Goal: Information Seeking & Learning: Understand process/instructions

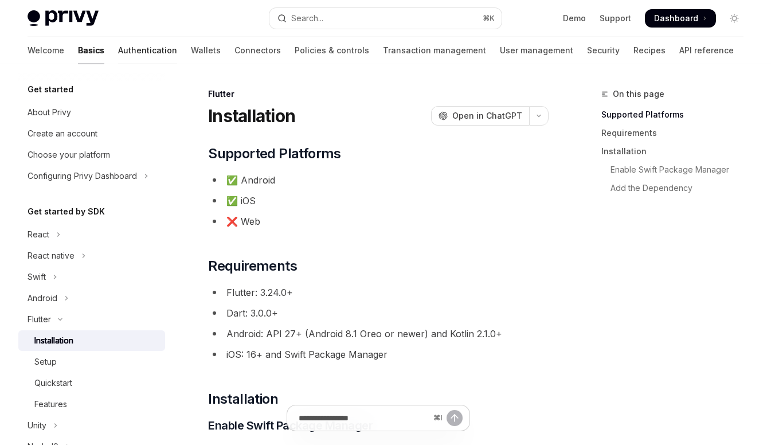
click at [118, 50] on link "Authentication" at bounding box center [147, 51] width 59 height 28
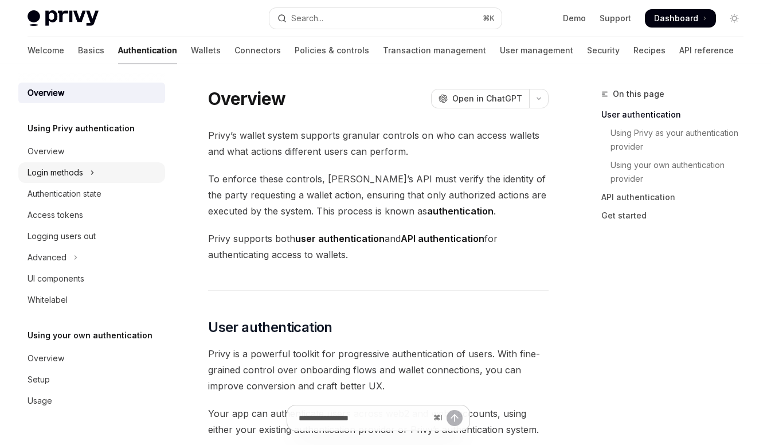
click at [57, 174] on div "Login methods" at bounding box center [56, 173] width 56 height 14
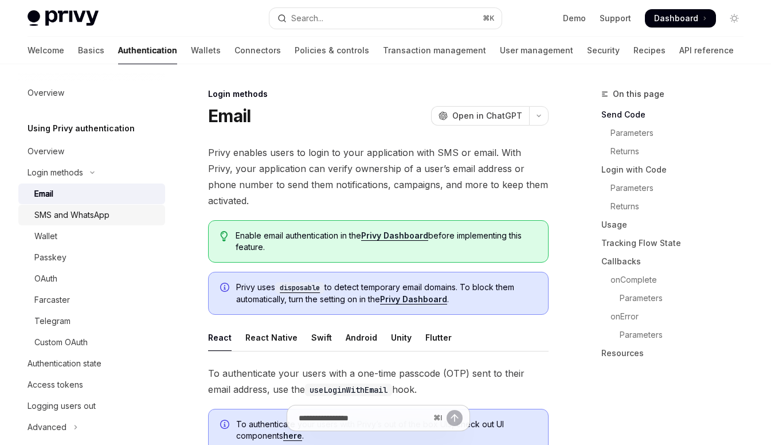
click at [62, 213] on div "SMS and WhatsApp" at bounding box center [71, 215] width 75 height 14
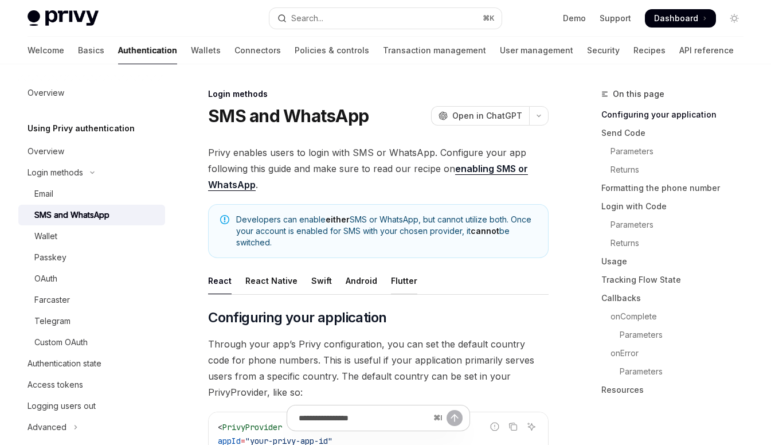
click at [399, 279] on div "Flutter" at bounding box center [404, 280] width 26 height 27
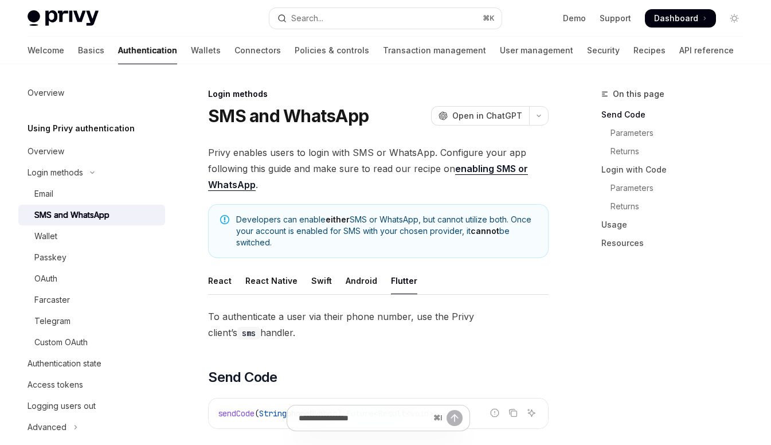
click at [495, 172] on link "enabling SMS or WhatsApp" at bounding box center [368, 177] width 320 height 28
type textarea "*"
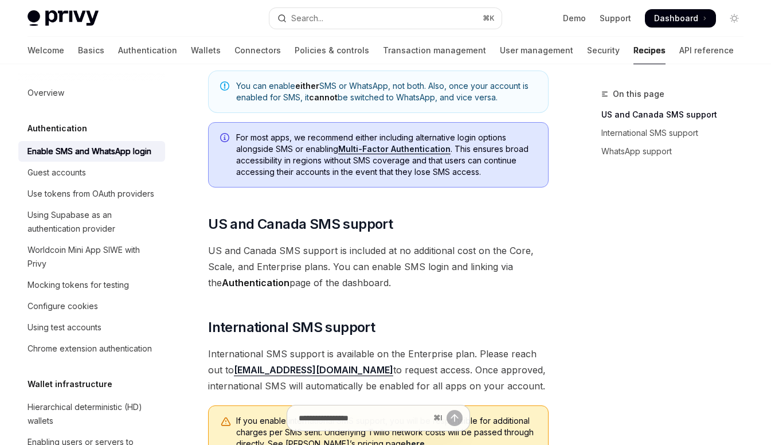
scroll to position [25, 0]
